Goal: Task Accomplishment & Management: Use online tool/utility

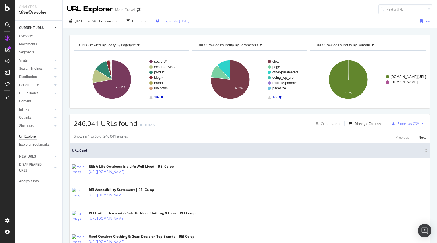
click at [171, 23] on span "Segments" at bounding box center [170, 21] width 16 height 5
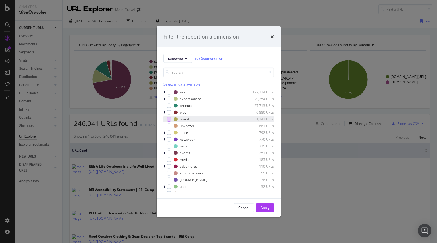
click at [168, 119] on div "modal" at bounding box center [169, 119] width 5 height 5
click at [269, 209] on div "Apply" at bounding box center [265, 208] width 9 height 5
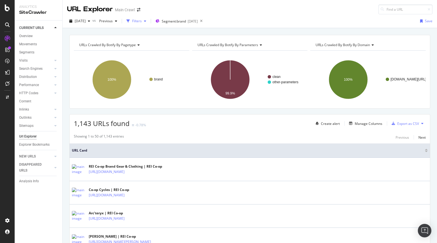
click at [143, 24] on div "Filters" at bounding box center [136, 21] width 24 height 8
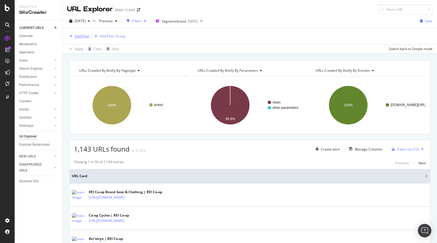
click at [79, 37] on div "Add Filter" at bounding box center [82, 36] width 15 height 5
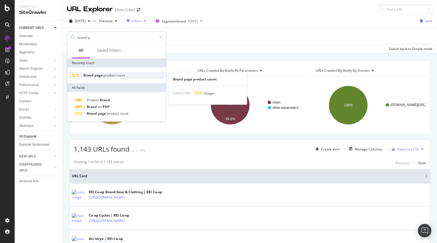
type input "brand p"
click at [97, 74] on span "page" at bounding box center [98, 75] width 9 height 5
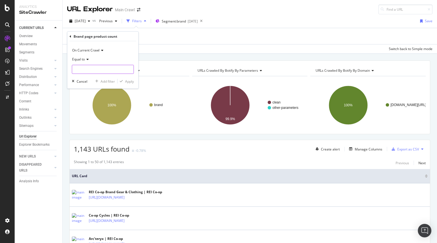
click at [95, 71] on input "number" at bounding box center [103, 69] width 62 height 9
click at [81, 61] on span "Equal to" at bounding box center [78, 59] width 13 height 5
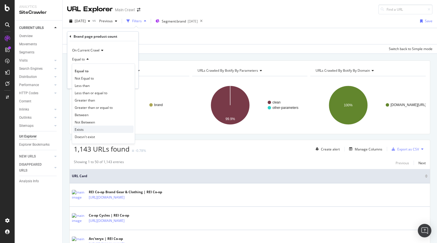
click at [80, 129] on span "Exists" at bounding box center [79, 129] width 9 height 5
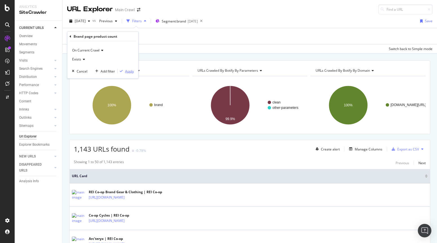
click at [131, 72] on div "Apply" at bounding box center [129, 71] width 9 height 5
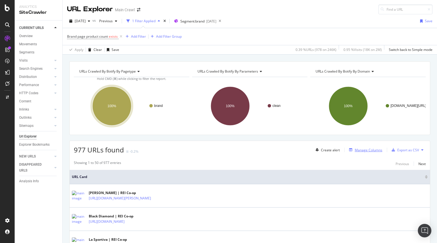
click at [358, 152] on div "Manage Columns" at bounding box center [369, 150] width 28 height 5
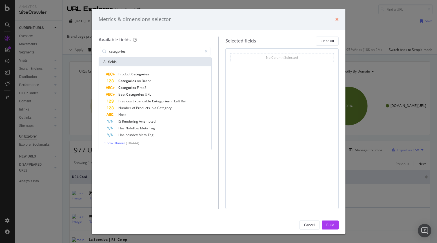
type input "categories"
click at [338, 20] on icon "times" at bounding box center [336, 19] width 3 height 5
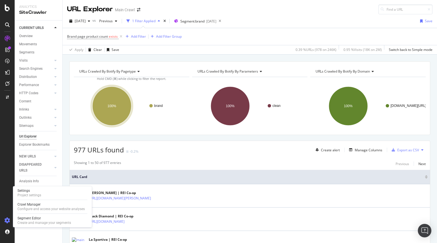
click at [6, 220] on icon at bounding box center [8, 221] width 6 height 6
click at [36, 219] on div "Segment Editor" at bounding box center [44, 218] width 54 height 5
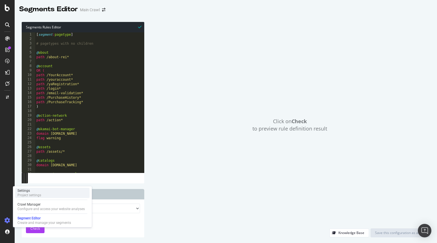
click at [33, 194] on div "Project settings" at bounding box center [29, 195] width 24 height 5
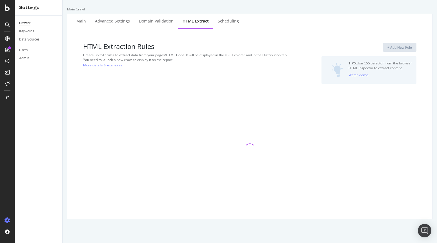
select select "exist"
select select "list"
select select "count"
select select "list"
select select "i"
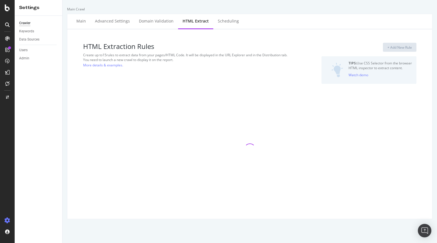
select select "list"
select select "exist"
select select "count"
select select "exist"
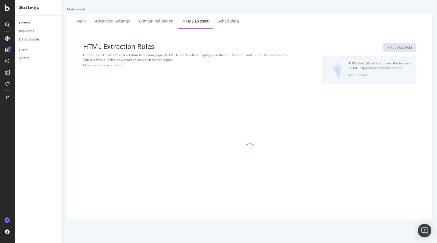
select select "i"
select select "exist"
select select "list"
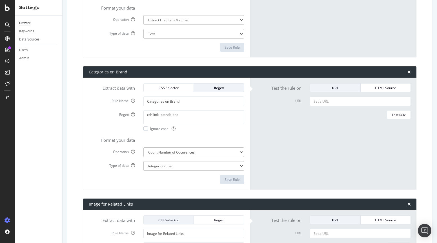
scroll to position [1307, 0]
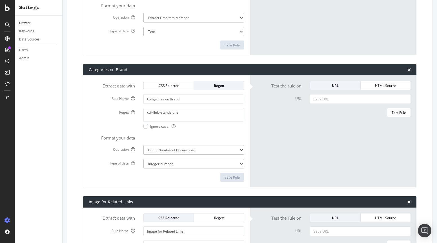
click at [83, 154] on div "HTML Extraction Rules Create up to 15 rules to extract data from your pages/HTM…" at bounding box center [250, 31] width 356 height 2609
click at [77, 114] on div "HTML Extraction Rules Create up to 15 rules to extract data from your pages/HTM…" at bounding box center [250, 31] width 356 height 2609
click at [92, 112] on label "Regex" at bounding box center [112, 111] width 55 height 7
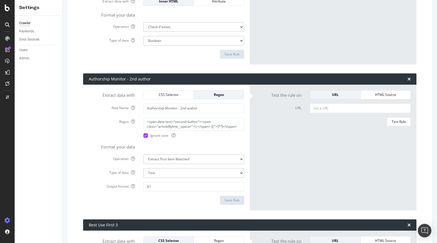
click at [145, 135] on icon at bounding box center [145, 135] width 3 height 3
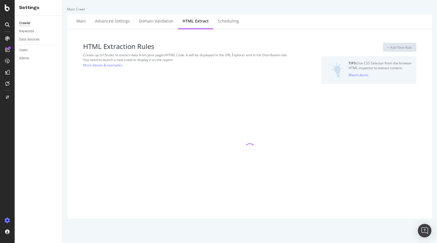
select select "exist"
select select "list"
select select "count"
select select "list"
select select "i"
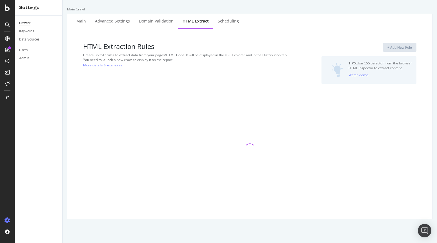
select select "list"
select select "exist"
select select "count"
select select "exist"
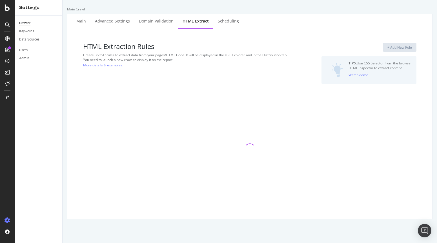
select select "i"
select select "exist"
select select "list"
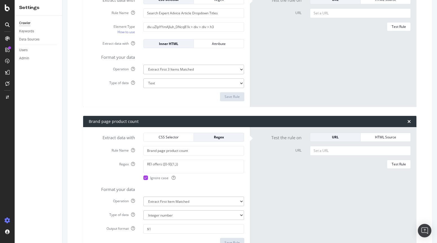
scroll to position [1255, 0]
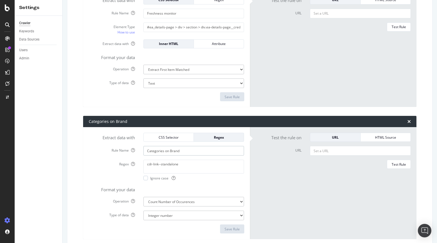
click at [79, 157] on div "HTML Extraction Rules Create up to 15 rules to extract data from your pages/HTM…" at bounding box center [250, 83] width 356 height 2609
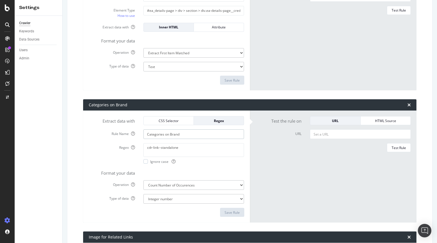
scroll to position [1302, 0]
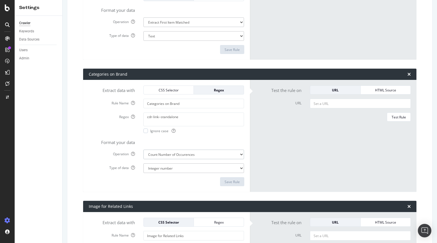
click at [182, 156] on select "Extract First Item Matched Extract First 3 Items Matched Count Number of Occure…" at bounding box center [193, 155] width 101 height 10
select select "first"
click at [143, 150] on select "Extract First Item Matched Extract First 3 Items Matched Count Number of Occure…" at bounding box center [193, 155] width 101 height 10
select select "s"
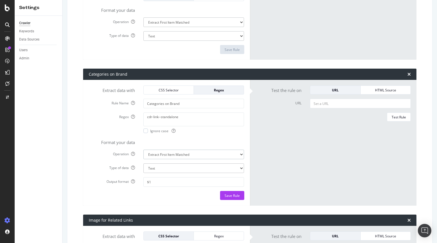
click at [209, 155] on select "Extract First Item Matched Extract First 3 Items Matched Count Number of Occure…" at bounding box center [193, 155] width 101 height 10
select select "html.length"
click at [143, 150] on select "Extract First Item Matched Extract First 3 Items Matched Count Number of Occure…" at bounding box center [193, 155] width 101 height 10
select select "i"
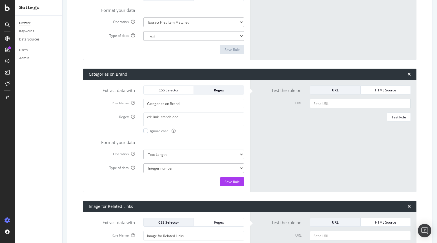
click at [339, 102] on input "URL" at bounding box center [360, 104] width 101 height 10
paste input "[URL][DOMAIN_NAME]"
type input "[URL][DOMAIN_NAME]"
click at [401, 117] on div "Test Rule" at bounding box center [399, 117] width 14 height 5
click at [197, 154] on select "Extract First Item Matched Extract First 3 Items Matched Count Number of Occure…" at bounding box center [193, 155] width 101 height 10
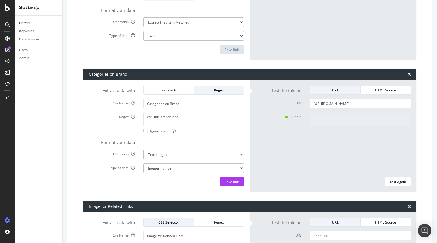
select select "exist"
click at [143, 150] on select "Extract First Item Matched Extract First 3 Items Matched Count Number of Occure…" at bounding box center [193, 155] width 101 height 10
select select "b"
click at [188, 155] on select "Extract First Item Matched Extract First 3 Items Matched Count Number of Occure…" at bounding box center [193, 155] width 101 height 10
select select "list"
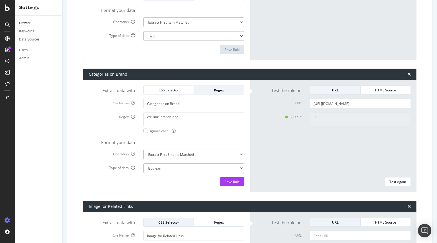
click at [143, 150] on select "Extract First Item Matched Extract First 3 Items Matched Count Number of Occure…" at bounding box center [193, 155] width 101 height 10
select select "s"
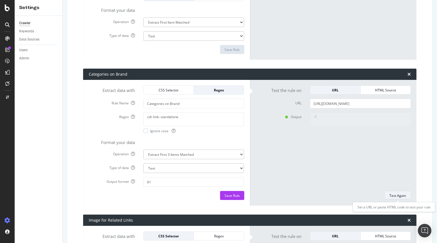
click at [390, 194] on div "Test Again" at bounding box center [397, 196] width 17 height 5
click at [234, 182] on input "$1" at bounding box center [193, 182] width 101 height 10
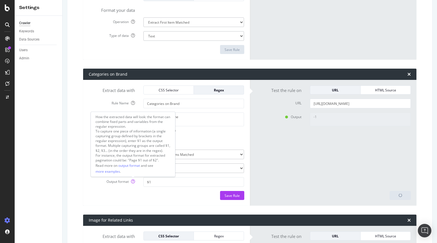
click at [132, 181] on icon at bounding box center [133, 182] width 4 height 4
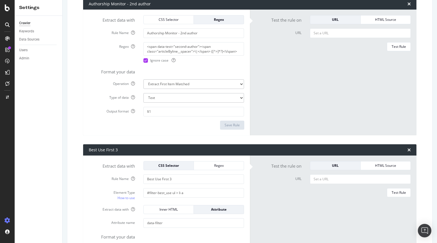
scroll to position [688, 0]
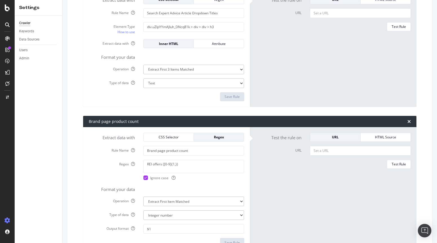
type textarea ",,"
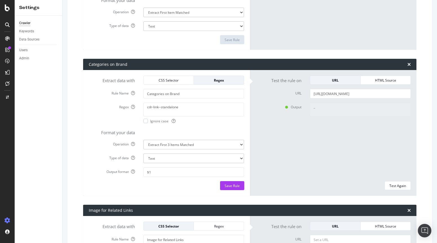
scroll to position [1313, 0]
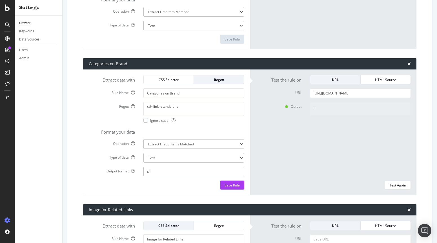
click at [152, 171] on input "$1" at bounding box center [193, 172] width 101 height 10
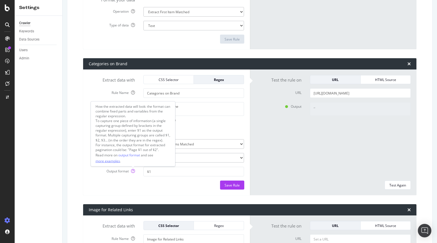
click at [109, 161] on link "more examples" at bounding box center [107, 161] width 25 height 6
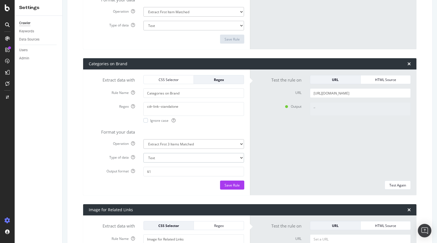
click at [157, 156] on select "Text Integer number Floating point number Date" at bounding box center [193, 158] width 101 height 10
click at [143, 153] on select "Text Integer number Floating point number Date" at bounding box center [193, 158] width 101 height 10
click at [153, 172] on input "$1" at bounding box center [193, 172] width 101 height 10
click at [156, 159] on select "Text Integer number Floating point number Date" at bounding box center [193, 158] width 101 height 10
click at [143, 153] on select "Text Integer number Floating point number Date" at bounding box center [193, 158] width 101 height 10
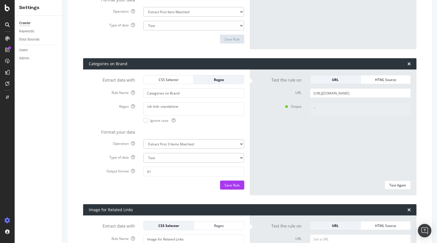
click at [159, 146] on select "Extract First Item Matched Extract First 3 Items Matched Count Number of Occure…" at bounding box center [193, 144] width 101 height 10
select select "count"
click at [143, 139] on select "Extract First Item Matched Extract First 3 Items Matched Count Number of Occure…" at bounding box center [193, 144] width 101 height 10
select select "i"
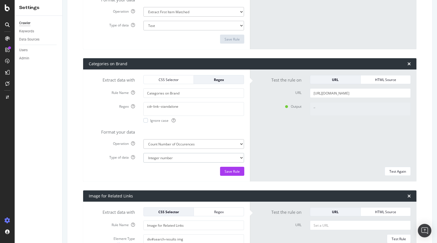
click at [159, 159] on select "Integer number" at bounding box center [193, 158] width 101 height 10
click at [143, 153] on select "Integer number" at bounding box center [193, 158] width 101 height 10
click at [388, 170] on button "Test Again" at bounding box center [397, 171] width 26 height 9
type textarea "42"
click at [179, 108] on textarea "cdr-link--standalone" at bounding box center [193, 109] width 101 height 14
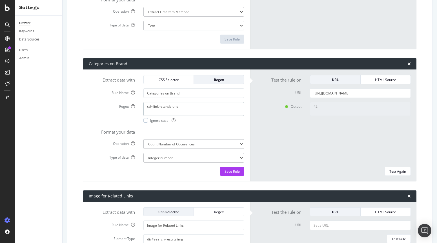
click at [179, 108] on textarea "cdr-link--standalone" at bounding box center [193, 109] width 101 height 14
paste textarea "brand-top-categories__link" href="
type textarea "brand-top-categories__link" href="
click at [128, 125] on form "Extract data with CSS Selector Regex Rule Name Categories on Brand Regex brand-…" at bounding box center [166, 125] width 155 height 101
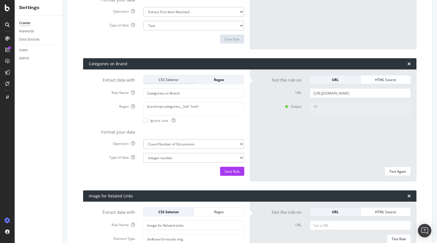
click at [155, 83] on div "CSS Selector" at bounding box center [168, 80] width 41 height 8
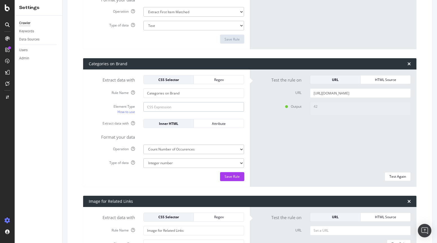
click at [154, 106] on input "Element Type How to use" at bounding box center [193, 107] width 101 height 10
paste input "brand-top-categories__link" href="
type input "brand-top-categories__link" href="
click at [209, 124] on div "Attribute" at bounding box center [218, 123] width 41 height 5
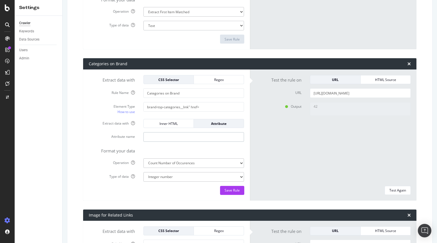
click at [192, 137] on input "Attribute name" at bounding box center [193, 137] width 101 height 10
drag, startPoint x: 190, startPoint y: 108, endPoint x: 200, endPoint y: 108, distance: 9.3
click at [200, 108] on input "brand-top-categories__link" href=" at bounding box center [193, 107] width 101 height 10
click at [176, 134] on input "Attribute name" at bounding box center [193, 137] width 101 height 10
paste input "href="
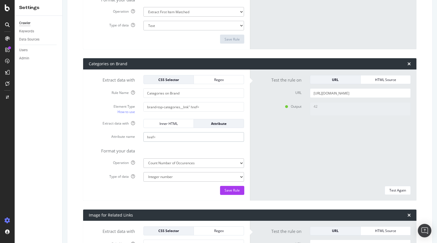
type input "href="
click at [165, 168] on select "Extract First Item Matched Extract First 3 Items Matched Count Number of Occure…" at bounding box center [193, 164] width 101 height 10
click at [143, 159] on select "Extract First Item Matched Extract First 3 Items Matched Count Number of Occure…" at bounding box center [193, 164] width 101 height 10
click at [164, 163] on select "Extract First Item Matched Extract First 3 Items Matched Count Number of Occure…" at bounding box center [193, 164] width 101 height 10
select select "list"
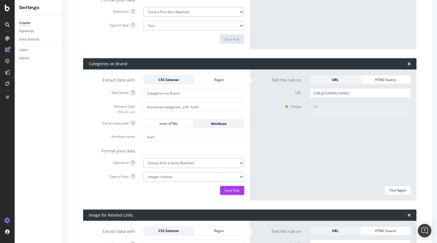
click at [143, 159] on select "Extract First Item Matched Extract First 3 Items Matched Count Number of Occure…" at bounding box center [193, 164] width 101 height 10
select select "s"
click at [393, 188] on div "Test Again" at bounding box center [397, 190] width 17 height 5
type textarea "No results matched this rule"
click at [224, 110] on input "brand-top-categories__link" href=" at bounding box center [193, 107] width 101 height 10
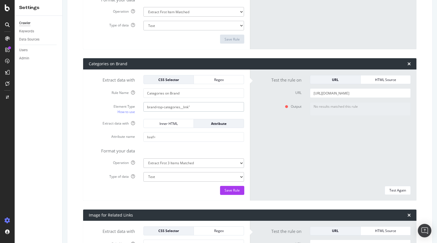
click at [147, 107] on input "brand-top-categories__link"" at bounding box center [193, 107] width 101 height 10
click at [130, 114] on link "How to use" at bounding box center [125, 112] width 17 height 6
click at [167, 126] on div "Inner HTML" at bounding box center [168, 124] width 41 height 8
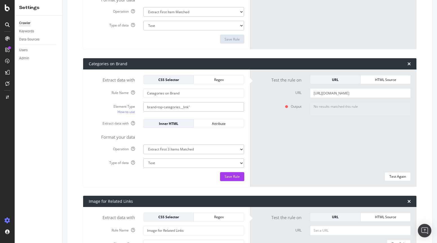
click at [150, 109] on input "brand-top-categories__link"" at bounding box center [193, 107] width 101 height 10
paste input "[href$=".pdf"]"
click at [165, 106] on input "[href$=".pdf"]" at bounding box center [193, 107] width 101 height 10
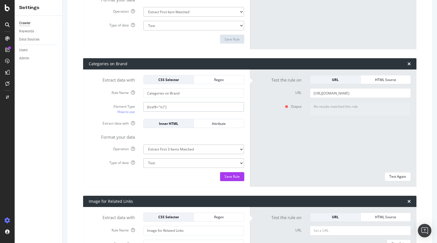
click at [174, 108] on input "[href$="/c/"]" at bounding box center [193, 107] width 101 height 10
type input "[href$="/c/"]"
click at [168, 149] on select "Extract First Item Matched Extract First 3 Items Matched Count Number of Occure…" at bounding box center [193, 150] width 101 height 10
select select "count"
click at [143, 145] on select "Extract First Item Matched Extract First 3 Items Matched Count Number of Occure…" at bounding box center [193, 150] width 101 height 10
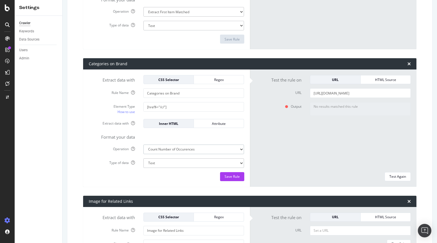
select select "i"
click at [400, 176] on div "Test Again" at bounding box center [397, 176] width 17 height 5
type textarea "0"
click at [158, 108] on input "[href$="/c/"]" at bounding box center [193, 107] width 101 height 10
paste input "~="
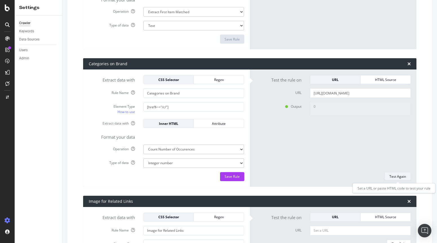
click at [401, 177] on div "Test Again" at bounding box center [397, 176] width 17 height 5
click at [164, 107] on input "[href$~="/c/"]" at bounding box center [193, 107] width 101 height 10
click at [401, 177] on div "Test Again" at bounding box center [397, 176] width 17 height 5
click at [174, 108] on input "[href$~="/b/"]" at bounding box center [193, 107] width 101 height 10
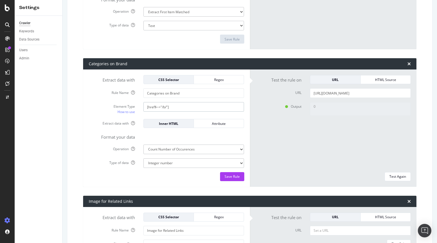
click at [174, 108] on input "[href$~="/b/"]" at bounding box center [193, 107] width 101 height 10
paste input "*="w3schools"
drag, startPoint x: 176, startPoint y: 108, endPoint x: 161, endPoint y: 108, distance: 15.5
click at [161, 108] on input "[href*="w3schools"]" at bounding box center [193, 107] width 101 height 10
type input "[href*="/b/"]"
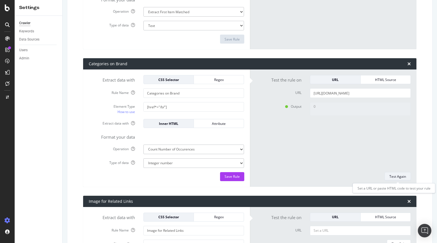
click at [391, 175] on div "Test Again" at bounding box center [397, 176] width 17 height 5
type textarea "99"
click at [165, 107] on input "[href*="/b/"]" at bounding box center [193, 107] width 101 height 10
type input "[href*="/b/"&"/c/"]"
click at [401, 175] on div "Test Again" at bounding box center [397, 176] width 17 height 5
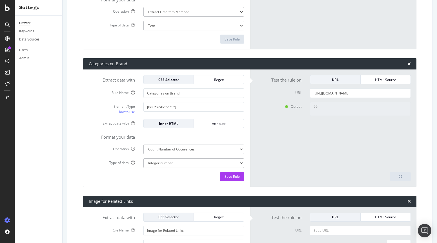
type textarea "0"
click at [175, 108] on input "[href*="/b/"&"/c/"]" at bounding box center [193, 107] width 101 height 10
drag, startPoint x: 146, startPoint y: 108, endPoint x: 168, endPoint y: 108, distance: 22.0
click at [168, 108] on input "[href*="/b/"]&" at bounding box center [193, 107] width 101 height 10
click at [176, 108] on input "[href*="/b/"]&" at bounding box center [193, 107] width 101 height 10
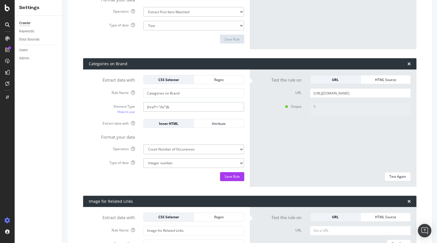
paste input "[href*="/b/"]"
click at [185, 107] on input "[href*="/b/"]&[href*="/b/"]" at bounding box center [193, 107] width 101 height 10
click at [359, 145] on div "0" at bounding box center [360, 135] width 109 height 66
click at [395, 175] on div "Test Again" at bounding box center [397, 176] width 17 height 5
click at [193, 107] on input "[href*="/b/"]&[href*="/c/"]" at bounding box center [193, 107] width 101 height 10
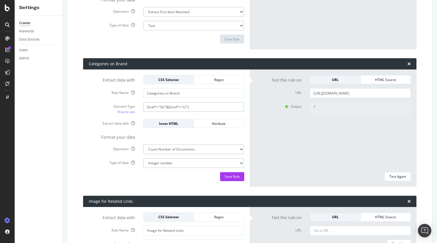
click at [193, 107] on input "[href*="/b/"]&[href*="/c/"]" at bounding box center [193, 107] width 101 height 10
paste input "^="https"
click at [168, 108] on input "[href^="https"]" at bounding box center [193, 107] width 101 height 10
type input "[href^="/b/"]"
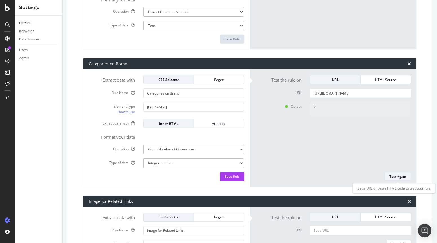
click at [391, 177] on div "Test Again" at bounding box center [397, 176] width 17 height 5
type textarea "98"
click at [208, 79] on div "Regex" at bounding box center [218, 79] width 41 height 5
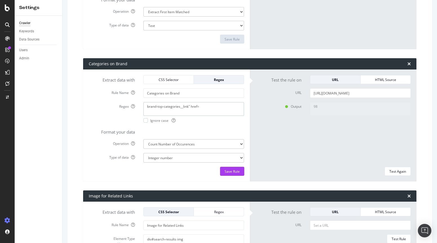
click at [192, 103] on textarea "brand-top-categories__link" href=" at bounding box center [193, 109] width 101 height 14
paste textarea "<brand-top-categories__link" (href="[^>]*?")>"
type textarea "<brand-top-categories__link" (href="[^>]*?")>"
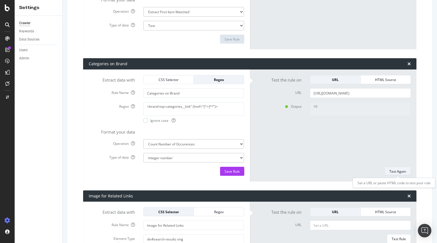
click at [401, 172] on div "Test Again" at bounding box center [397, 171] width 17 height 5
type textarea "0"
click at [180, 144] on select "Extract First Item Matched Extract First 3 Items Matched Count Number of Occure…" at bounding box center [193, 144] width 101 height 10
select select "list"
click at [143, 139] on select "Extract First Item Matched Extract First 3 Items Matched Count Number of Occure…" at bounding box center [193, 144] width 101 height 10
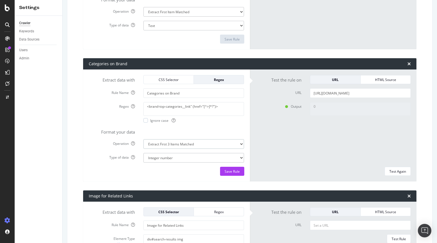
select select "s"
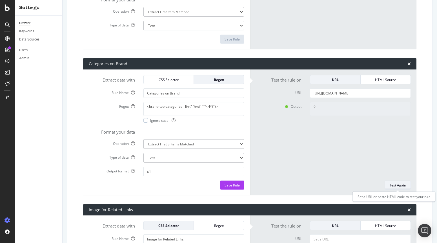
click at [399, 183] on div "Test Again" at bounding box center [397, 185] width 17 height 5
type textarea "No results matched this rule"
click at [149, 108] on textarea "<brand-top-categories__link" (href="[^>]*?")>" at bounding box center [193, 109] width 101 height 14
click at [215, 106] on textarea "brand-top-categories__link" (href="[^>]*?")>" at bounding box center [193, 109] width 101 height 14
type textarea "brand-top-categories__link" (href="[^>]*?")"
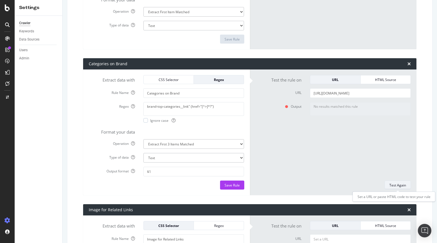
click at [397, 183] on div "Test Again" at bounding box center [397, 185] width 17 height 5
type textarea "href="/b/thule/c/dog-gear",href="/b/thule/c/dog-beds-and-carriers",href="/b/thu…"
click at [192, 107] on textarea "brand-top-categories__link" (href="[^>]*?")" at bounding box center [193, 109] width 101 height 14
click at [199, 107] on textarea "brand-top-categories__link" href="[^>]*?")" at bounding box center [193, 109] width 101 height 14
type textarea "brand-top-categories__link" href=("[^>]*?")"
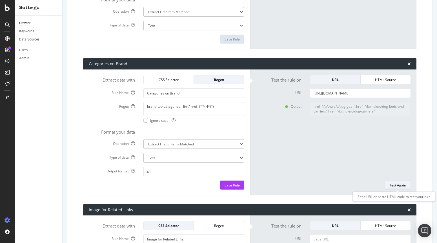
click at [391, 185] on div "Test Again" at bounding box center [397, 185] width 17 height 5
type textarea ""/b/thule/c/dog-gear","/b/thule/c/dog-beds-and-carriers","/b/thule/c/dog-carrie…"
click at [212, 144] on select "Extract First Item Matched Extract First 3 Items Matched Count Number of Occure…" at bounding box center [193, 144] width 101 height 10
select select "count"
click at [143, 139] on select "Extract First Item Matched Extract First 3 Items Matched Count Number of Occure…" at bounding box center [193, 144] width 101 height 10
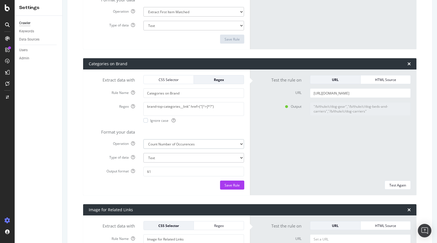
select select "i"
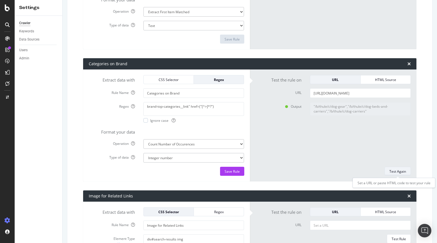
click at [395, 171] on div "Test Again" at bounding box center [397, 171] width 17 height 5
type textarea "32"
click at [181, 108] on textarea "brand-top-categories__link" href=("[^>]*?")" at bounding box center [193, 109] width 101 height 14
drag, startPoint x: 183, startPoint y: 107, endPoint x: 143, endPoint y: 106, distance: 40.3
click at [143, 106] on div "brand-top-categories__link" href=("[^>]*?") Ignore case" at bounding box center [193, 112] width 109 height 21
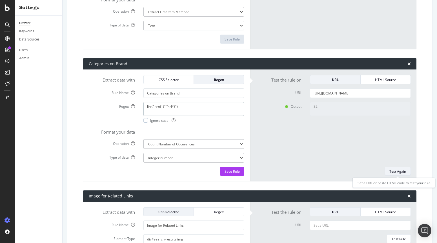
type textarea "link" href=("[^>]*?")"
click at [394, 170] on div "Test Again" at bounding box center [397, 171] width 17 height 5
type textarea "83"
drag, startPoint x: 153, startPoint y: 107, endPoint x: 131, endPoint y: 107, distance: 22.0
click at [131, 107] on div "Regex link" href=("[^>]*?") Ignore case" at bounding box center [167, 112] width 164 height 21
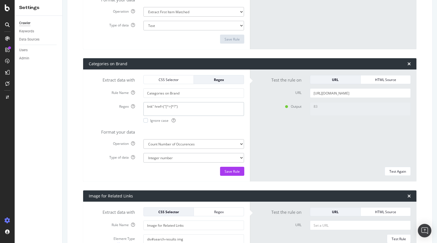
paste textarea "primary-link" href="
type textarea "primary-link" href=("[^>]*?")"
click at [402, 169] on div "Test Again" at bounding box center [397, 171] width 17 height 5
type textarea "10"
click at [176, 145] on select "Extract First Item Matched Extract First 3 Items Matched Count Number of Occure…" at bounding box center [193, 144] width 101 height 10
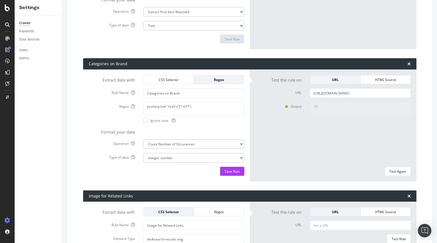
select select "html.length"
click at [143, 139] on select "Extract First Item Matched Extract First 3 Items Matched Count Number of Occure…" at bounding box center [193, 144] width 101 height 10
click at [195, 159] on select "Integer number" at bounding box center [193, 158] width 101 height 10
click at [392, 170] on div "Test Again" at bounding box center [397, 171] width 17 height 5
type textarea "31"
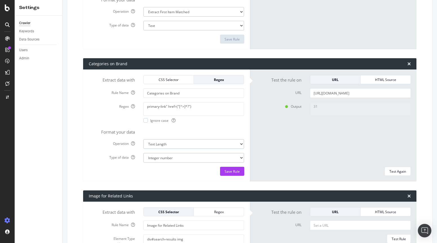
click at [183, 145] on select "Extract First Item Matched Extract First 3 Items Matched Count Number of Occure…" at bounding box center [193, 144] width 101 height 10
select select "list"
click at [143, 139] on select "Extract First Item Matched Extract First 3 Items Matched Count Number of Occure…" at bounding box center [193, 144] width 101 height 10
select select "s"
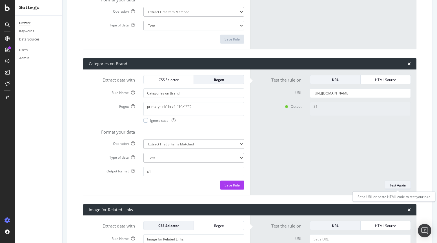
click at [393, 184] on div "Test Again" at bounding box center [397, 185] width 17 height 5
type textarea ""/b/thule/c/camping-and-hiking","/b/thule/c/cycling","/b/thule/c/running""
click at [80, 69] on div "HTML Extraction Rules Create up to 15 rules to extract data from your pages/HTM…" at bounding box center [250, 32] width 356 height 2623
drag, startPoint x: 159, startPoint y: 107, endPoint x: 130, endPoint y: 107, distance: 29.9
click at [130, 107] on div "Regex primary-link" href=("[^>]*?") Ignore case" at bounding box center [167, 112] width 164 height 21
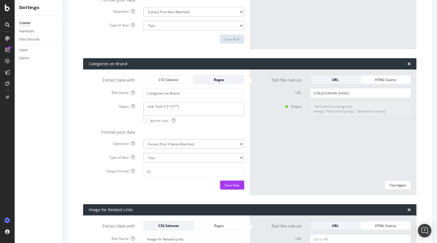
type textarea "-link" href=("[^>]*?")"
click at [289, 132] on div "Output "/b/thule/c/camping-and-hiking","/b/thule/c/cycling","/b/thule/c/running"" at bounding box center [333, 139] width 164 height 74
click at [392, 184] on div "Test Again" at bounding box center [397, 185] width 17 height 5
type textarea ""/h/gifts","/h/camping-and-hiking","/h/climbing""
drag, startPoint x: 155, startPoint y: 107, endPoint x: 131, endPoint y: 107, distance: 23.7
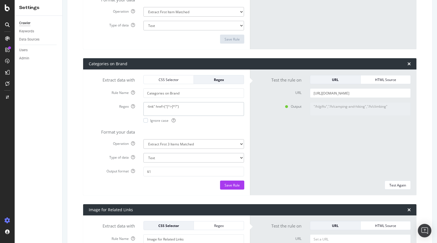
click at [131, 107] on div "Regex -link" href=("[^>]*?") Ignore case" at bounding box center [167, 112] width 164 height 21
paste textarea "brand-top-categories__"
type textarea "brand-top-categories__link" href=("[^>]*?")"
click at [399, 185] on div "Test Again" at bounding box center [397, 185] width 17 height 5
type textarea ""/b/thule/c/dog-gear","/b/thule/c/dog-beds-and-carriers","/b/thule/c/dog-carrie…"
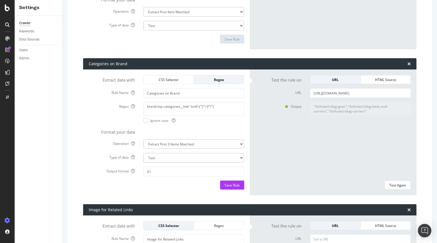
click at [337, 146] on div ""/b/thule/c/dog-gear","/b/thule/c/dog-beds-and-carriers","/b/thule/c/dog-carrie…" at bounding box center [360, 139] width 109 height 74
click at [319, 140] on div ""/b/thule/c/dog-gear","/b/thule/c/dog-beds-and-carriers","/b/thule/c/dog-carrie…" at bounding box center [360, 139] width 109 height 74
click at [219, 142] on select "Extract First Item Matched Extract First 3 Items Matched Count Number of Occure…" at bounding box center [193, 144] width 101 height 10
click at [284, 127] on div "Output "/b/thule/c/dog-gear","/b/thule/c/dog-beds-and-carriers","/b/thule/c/dog…" at bounding box center [333, 139] width 164 height 74
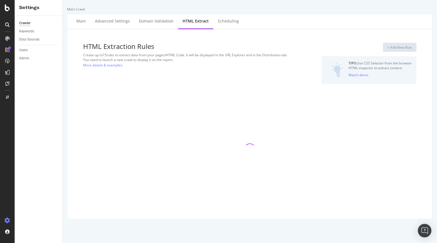
select select "exist"
select select "list"
select select "count"
select select "list"
select select "i"
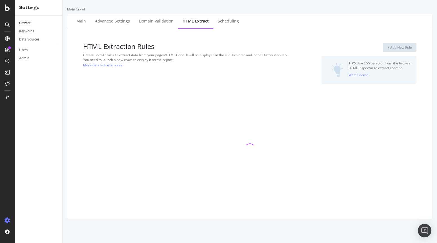
select select "list"
select select "exist"
select select "count"
select select "exist"
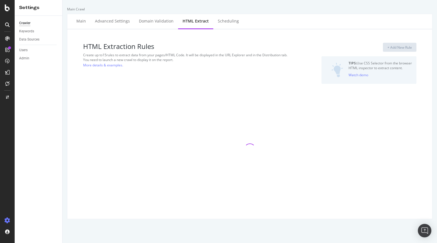
select select "i"
select select "exist"
select select "list"
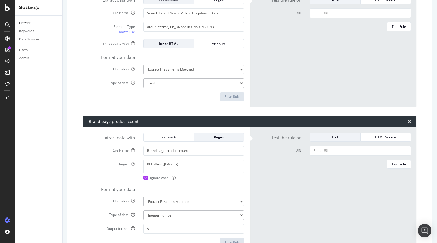
scroll to position [1255, 0]
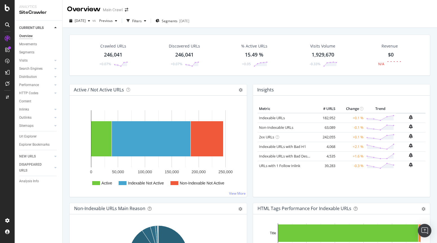
click at [64, 82] on div "Crawled URLs 246,041 +0.07% Discovered URLs 246,041 +0.07% % Active URLs 15.49 …" at bounding box center [250, 149] width 374 height 243
click at [106, 52] on div "246,041" at bounding box center [113, 54] width 18 height 7
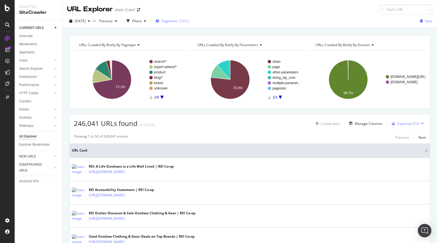
click at [177, 21] on span "Segments" at bounding box center [170, 21] width 16 height 5
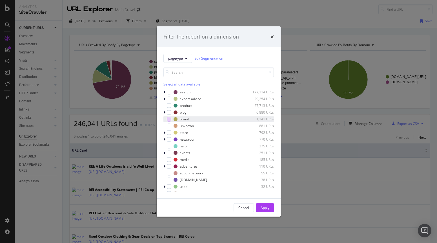
click at [168, 121] on div "modal" at bounding box center [169, 119] width 5 height 5
click at [264, 209] on div "Apply" at bounding box center [265, 208] width 9 height 5
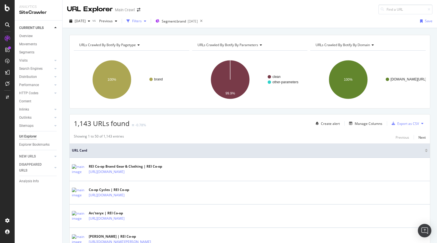
click at [142, 21] on div "Filters" at bounding box center [137, 21] width 10 height 5
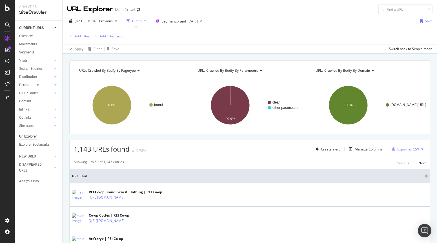
click at [79, 34] on div "Add Filter" at bounding box center [82, 36] width 15 height 5
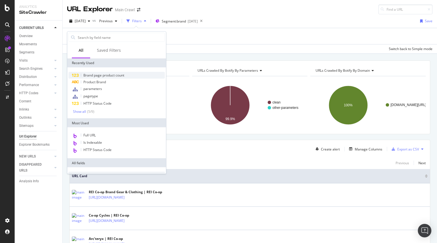
click at [110, 75] on span "Brand page product count" at bounding box center [103, 75] width 41 height 5
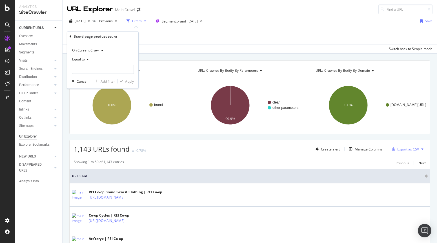
click at [81, 60] on span "Equal to" at bounding box center [78, 59] width 13 height 5
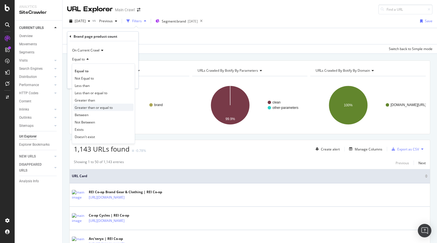
click at [82, 108] on span "Greater than or equal to" at bounding box center [94, 107] width 38 height 5
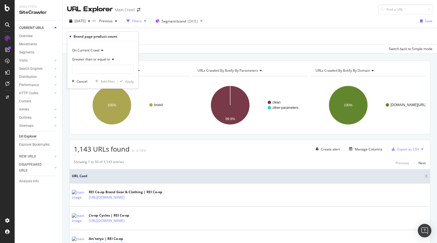
click at [85, 59] on span "Greater than or equal to" at bounding box center [91, 59] width 38 height 5
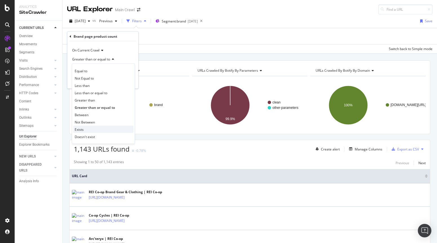
click at [83, 128] on span "Exists" at bounding box center [79, 129] width 9 height 5
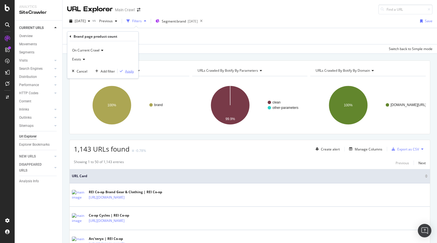
click at [129, 72] on div "Apply" at bounding box center [129, 71] width 9 height 5
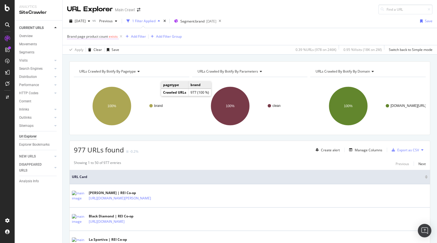
click at [102, 36] on span "Brand page product count" at bounding box center [87, 36] width 41 height 5
click at [82, 58] on icon at bounding box center [83, 58] width 4 height 3
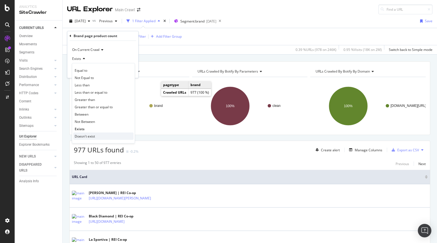
click at [83, 136] on span "Doesn't exist" at bounding box center [85, 136] width 20 height 5
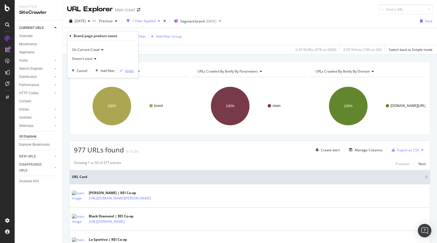
click at [125, 70] on div "Apply" at bounding box center [125, 70] width 16 height 5
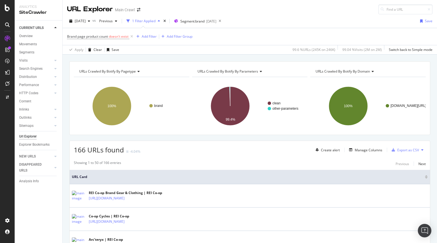
click at [81, 39] on span "Brand page product count doesn't exist" at bounding box center [100, 37] width 67 height 8
click at [82, 37] on span "Brand page product count" at bounding box center [87, 36] width 41 height 5
click at [80, 59] on span "Doesn't exist" at bounding box center [82, 58] width 20 height 5
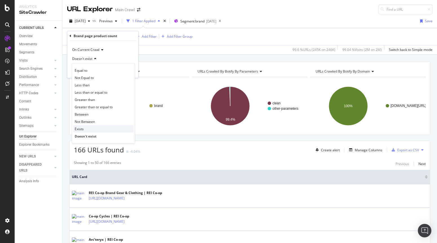
click at [82, 128] on span "Exists" at bounding box center [79, 129] width 9 height 5
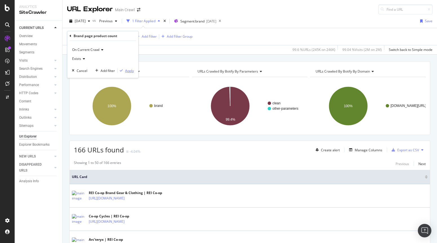
click at [133, 69] on div "Apply" at bounding box center [129, 70] width 9 height 5
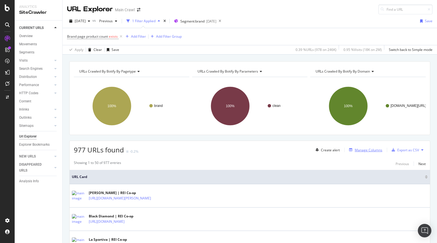
click at [376, 150] on div "Manage Columns" at bounding box center [369, 150] width 28 height 5
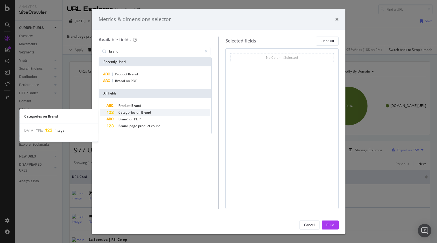
type input "brand"
click at [157, 113] on div "Categories on Brand" at bounding box center [159, 112] width 104 height 7
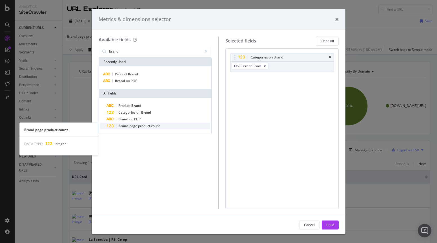
click at [155, 126] on span "count" at bounding box center [155, 126] width 9 height 5
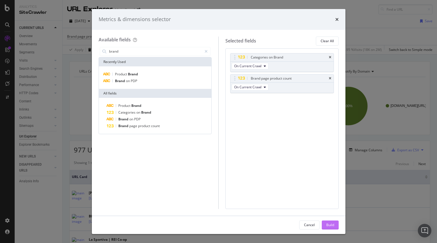
click at [330, 226] on div "Build" at bounding box center [330, 225] width 8 height 5
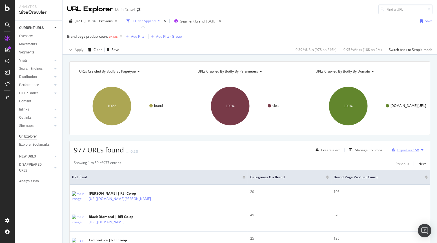
click at [400, 151] on div "Export as CSV" at bounding box center [408, 150] width 22 height 5
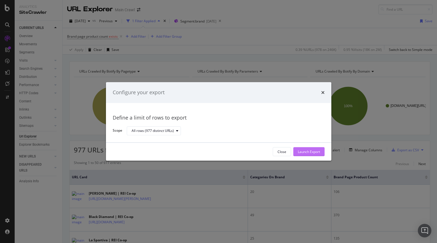
click at [310, 154] on div "Launch Export" at bounding box center [309, 152] width 22 height 5
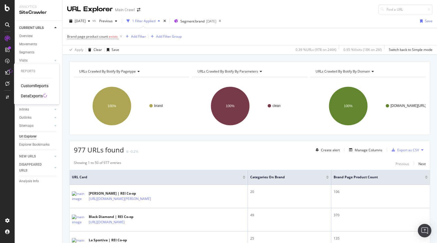
click at [29, 94] on div "DataExports" at bounding box center [32, 96] width 22 height 6
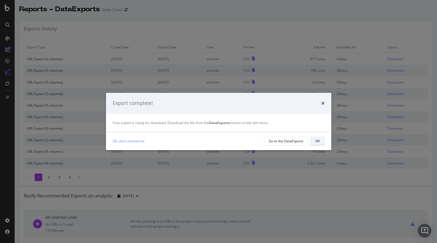
click at [318, 140] on div "OK" at bounding box center [317, 141] width 5 height 5
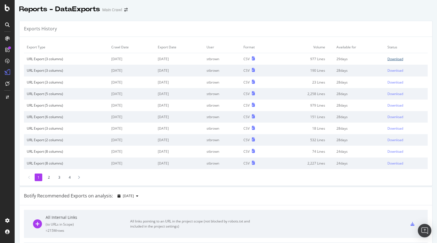
click at [397, 59] on div "Download" at bounding box center [395, 59] width 16 height 5
